Goal: Information Seeking & Learning: Learn about a topic

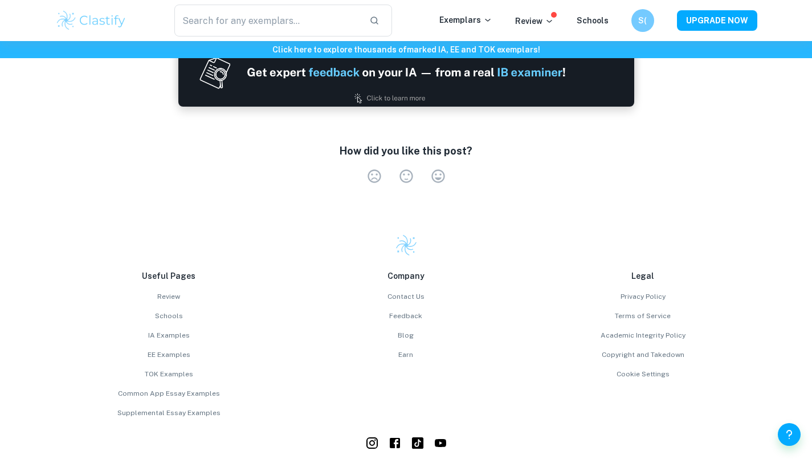
scroll to position [1682, 0]
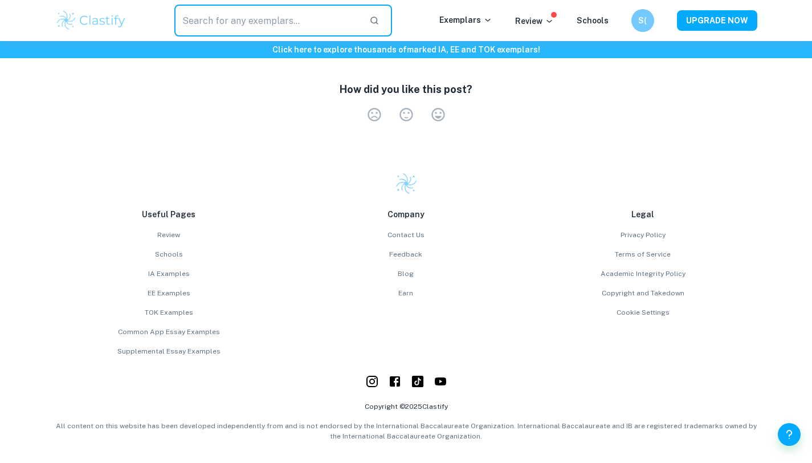
click at [283, 25] on input "text" at bounding box center [267, 21] width 186 height 32
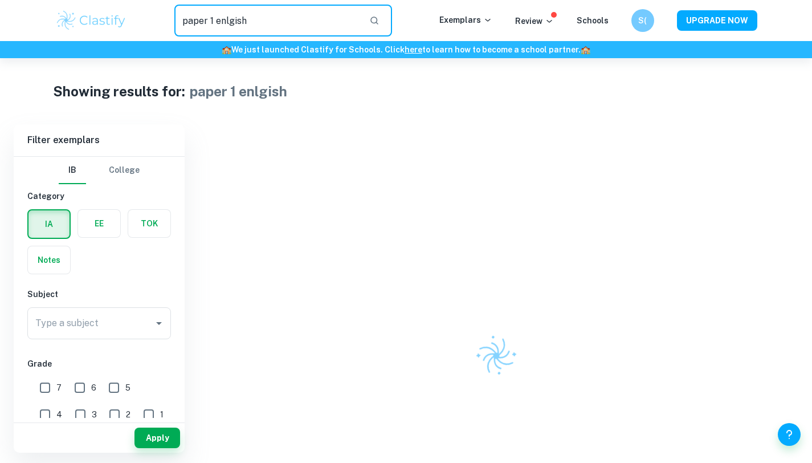
click at [252, 22] on input "paper 1 enlgish" at bounding box center [267, 21] width 186 height 32
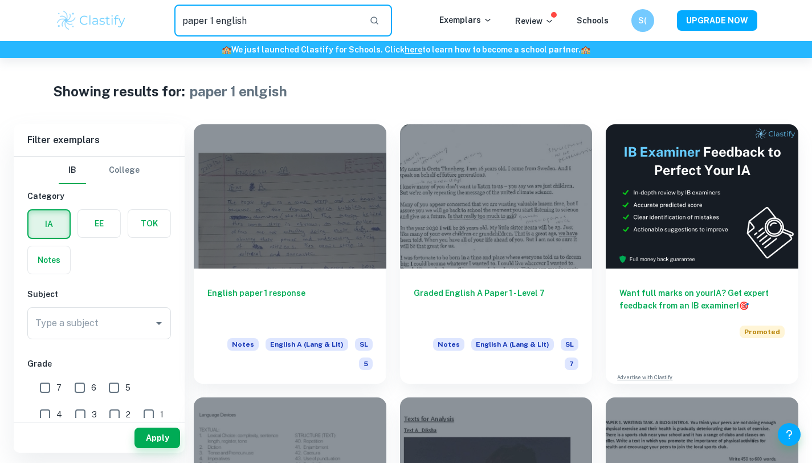
type input "paper 1 english"
click at [121, 173] on button "College" at bounding box center [124, 170] width 31 height 27
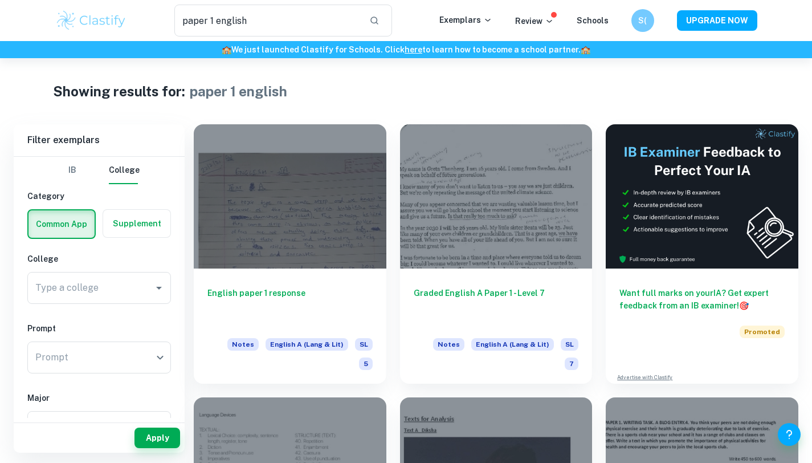
click at [75, 174] on button "IB" at bounding box center [72, 170] width 27 height 27
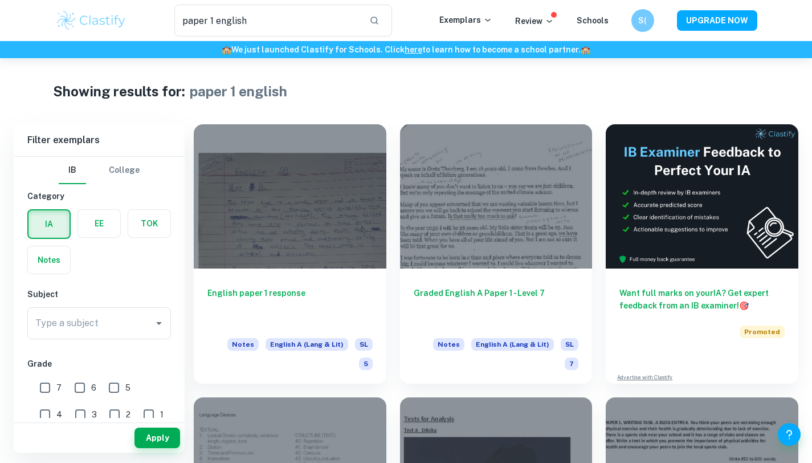
click at [46, 262] on label "button" at bounding box center [49, 259] width 42 height 27
click at [0, 0] on input "radio" at bounding box center [0, 0] width 0 height 0
click at [48, 240] on div "Notes" at bounding box center [46, 256] width 50 height 36
click at [78, 231] on label "button" at bounding box center [99, 223] width 42 height 27
click at [0, 0] on input "radio" at bounding box center [0, 0] width 0 height 0
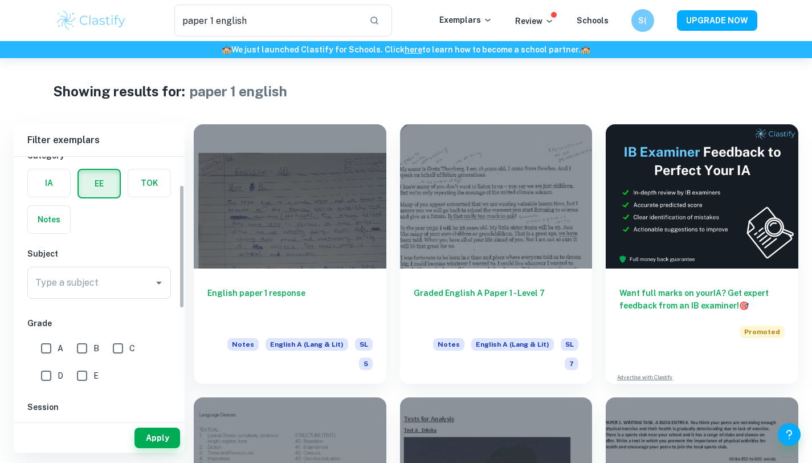
scroll to position [66, 0]
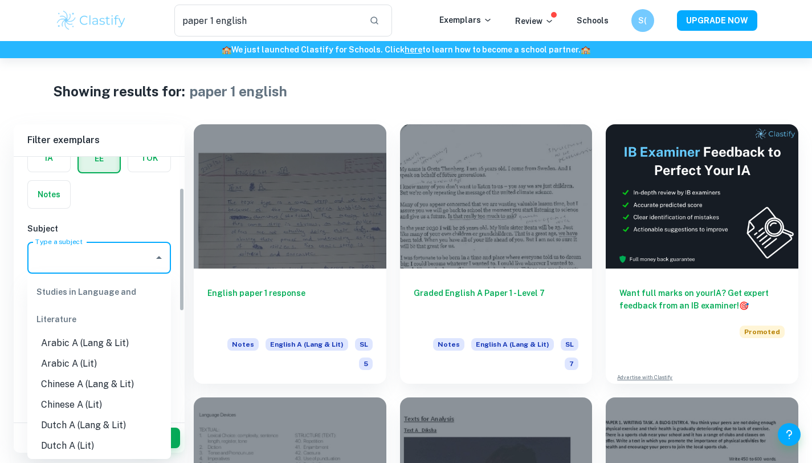
click at [105, 259] on input "Type a subject" at bounding box center [90, 258] width 116 height 22
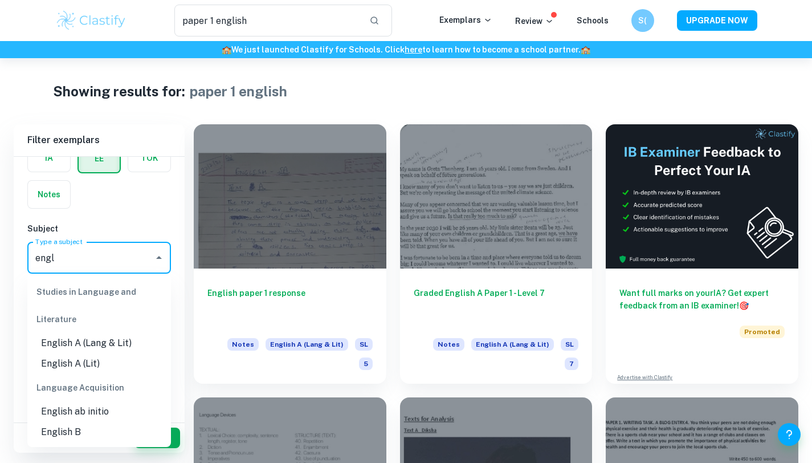
click at [129, 364] on li "English A (Lit)" at bounding box center [99, 363] width 144 height 21
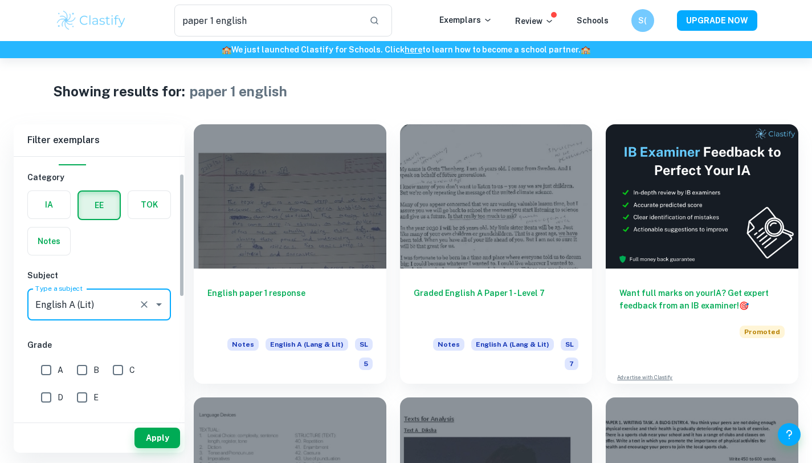
scroll to position [52, 0]
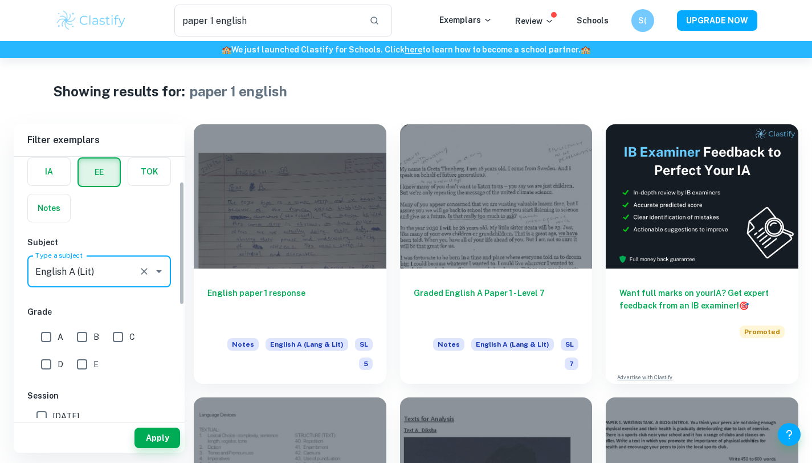
type input "English A (Lit)"
click at [87, 334] on input "B" at bounding box center [82, 336] width 23 height 23
checkbox input "true"
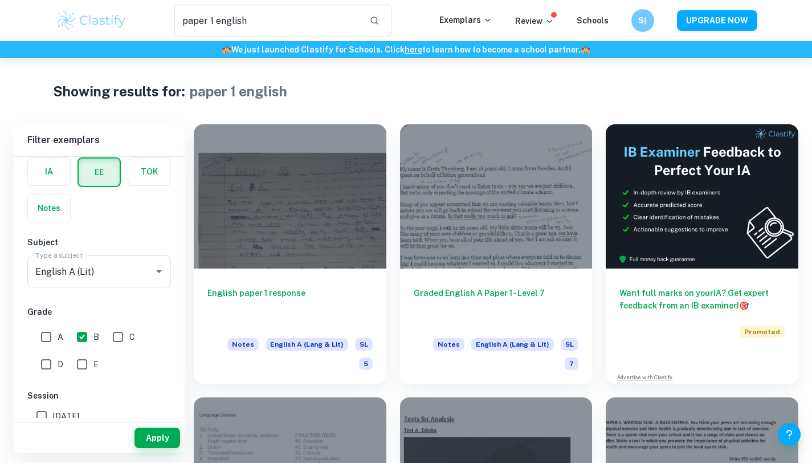
click at [44, 333] on input "A" at bounding box center [46, 336] width 23 height 23
checkbox input "true"
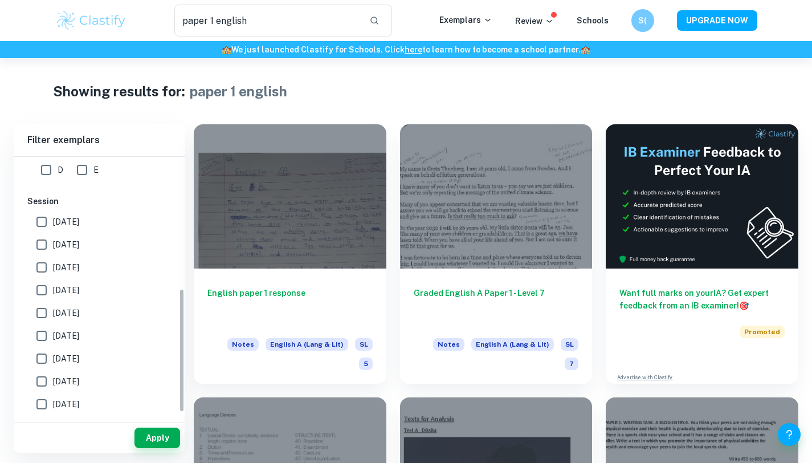
scroll to position [290, 0]
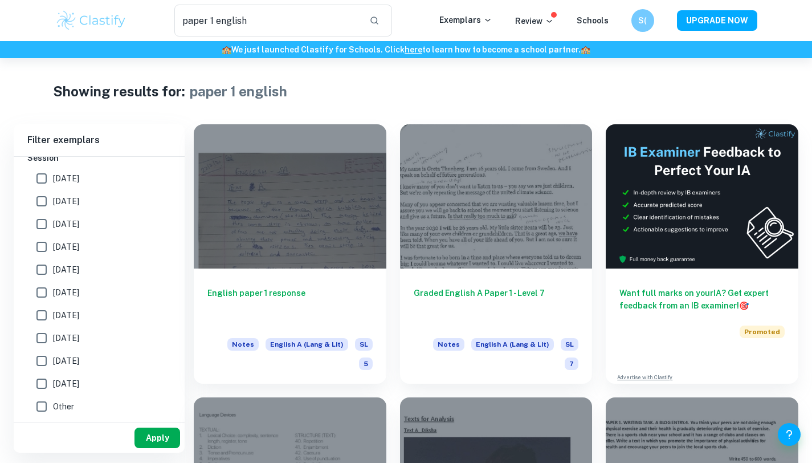
click at [149, 439] on button "Apply" at bounding box center [158, 437] width 46 height 21
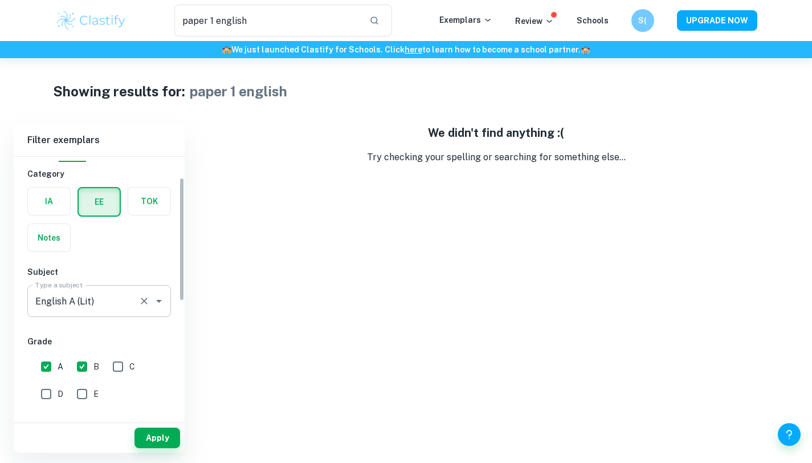
scroll to position [48, 0]
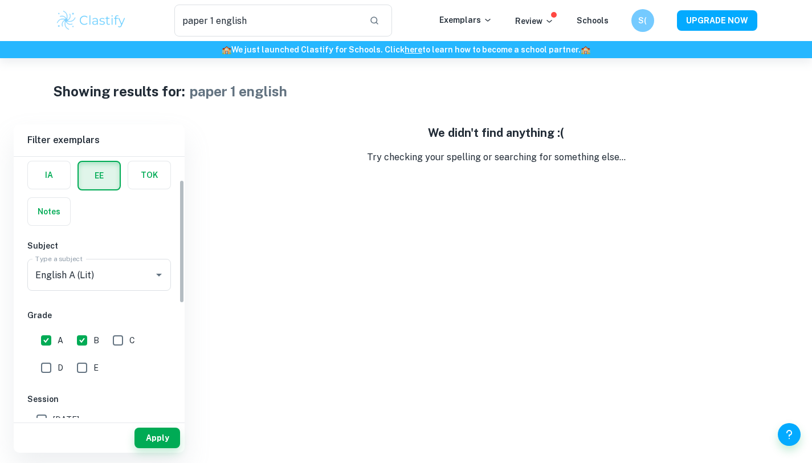
click at [122, 343] on input "C" at bounding box center [118, 340] width 23 height 23
checkbox input "true"
click at [46, 366] on input "D" at bounding box center [46, 367] width 23 height 23
checkbox input "true"
click at [75, 366] on input "E" at bounding box center [82, 367] width 23 height 23
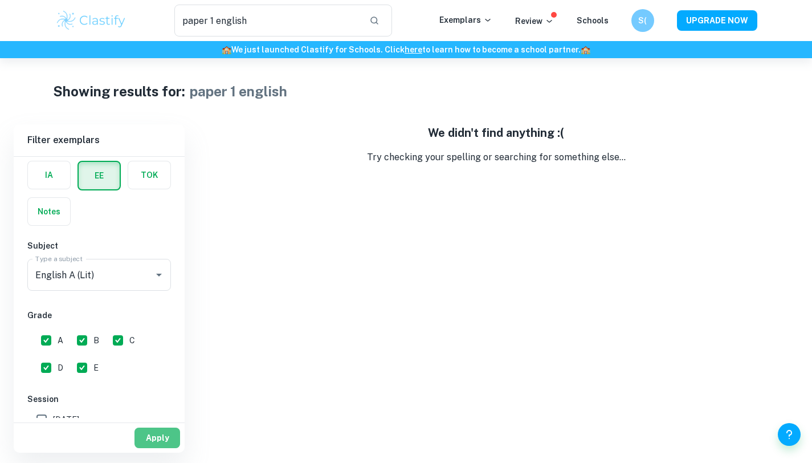
click at [157, 433] on button "Apply" at bounding box center [158, 437] width 46 height 21
click at [157, 441] on button "Apply" at bounding box center [158, 437] width 46 height 21
click at [79, 367] on input "E" at bounding box center [82, 367] width 23 height 23
checkbox input "false"
click at [46, 367] on input "D" at bounding box center [46, 367] width 23 height 23
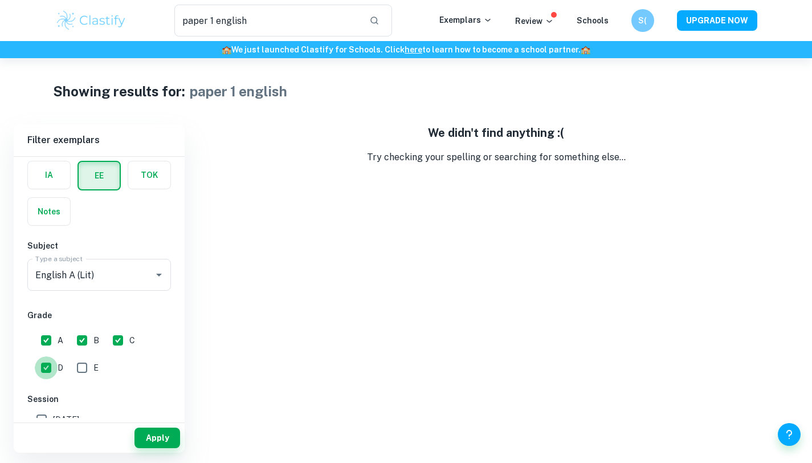
checkbox input "false"
click at [119, 340] on input "C" at bounding box center [118, 340] width 23 height 23
checkbox input "false"
click at [148, 441] on button "Apply" at bounding box center [158, 437] width 46 height 21
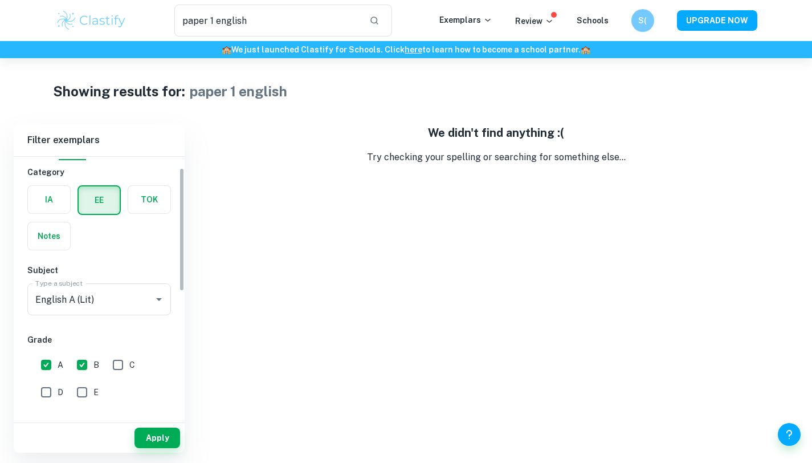
click at [150, 190] on label "button" at bounding box center [149, 199] width 42 height 27
click at [0, 0] on input "radio" at bounding box center [0, 0] width 0 height 0
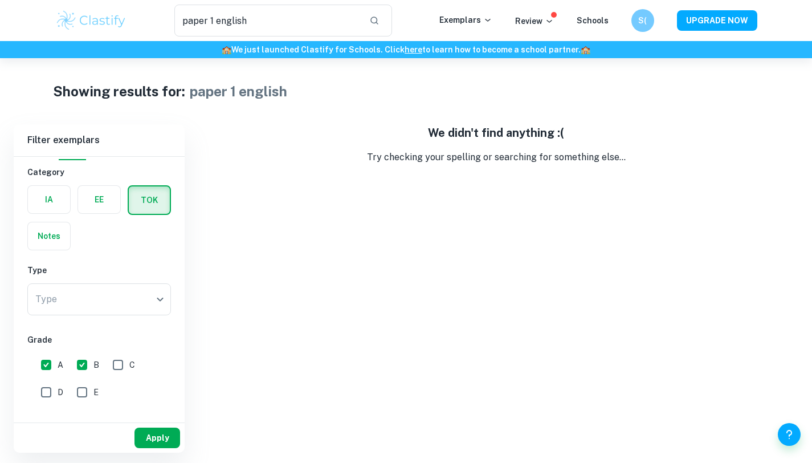
click at [164, 439] on button "Apply" at bounding box center [158, 437] width 46 height 21
click at [164, 431] on button "Apply" at bounding box center [158, 437] width 46 height 21
click at [480, 19] on p "Exemplars" at bounding box center [465, 20] width 53 height 13
